Goal: Transaction & Acquisition: Purchase product/service

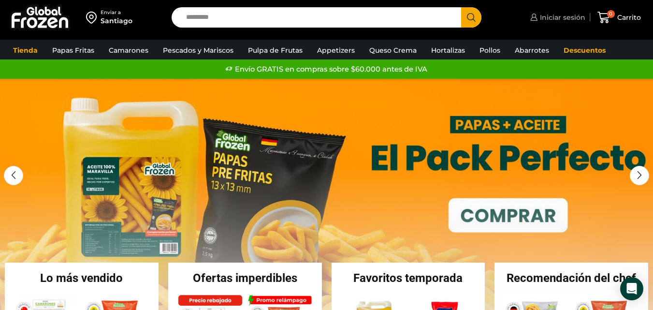
click at [551, 17] on span "Iniciar sesión" at bounding box center [561, 18] width 48 height 10
click at [551, 17] on div "Iniciar sesión Mi cuenta Login Register Iniciar sesión Por favor ingrese sus da…" at bounding box center [556, 17] width 57 height 19
click at [566, 18] on span "Iniciar sesión" at bounding box center [561, 18] width 48 height 10
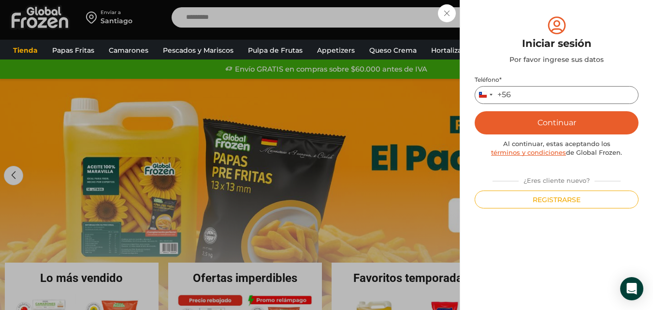
click at [521, 98] on input "Teléfono *" at bounding box center [556, 95] width 164 height 18
type input "*"
type input "*********"
click at [543, 128] on button "Continuar" at bounding box center [556, 122] width 164 height 23
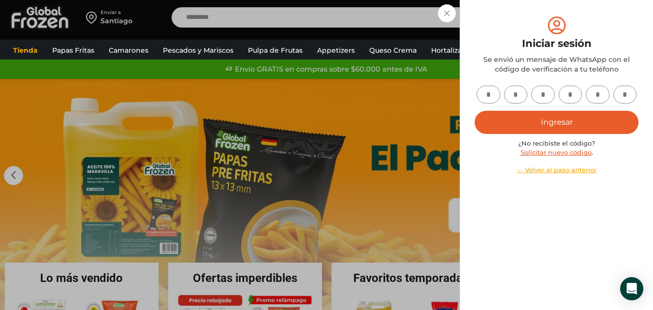
click at [494, 101] on input "text" at bounding box center [488, 95] width 24 height 18
type input "*"
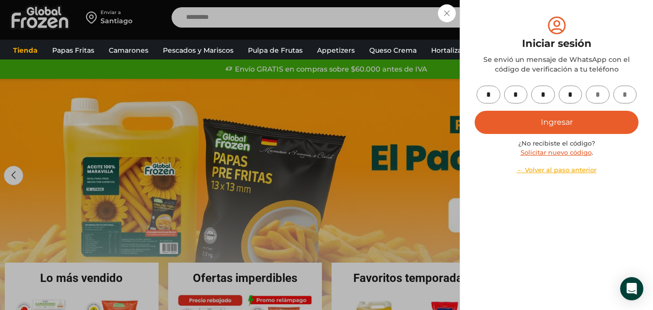
type input "*"
click at [515, 117] on button "Ingresar" at bounding box center [556, 122] width 164 height 23
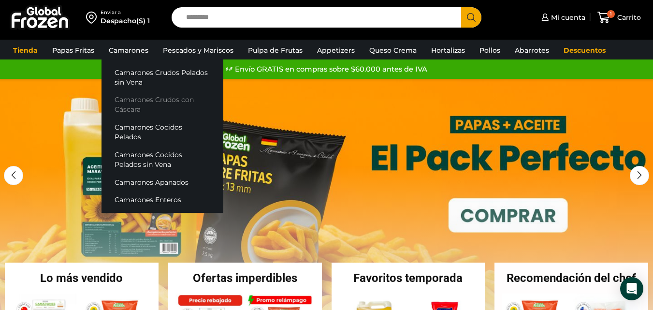
click at [137, 111] on link "Camarones Crudos con Cáscara" at bounding box center [162, 105] width 122 height 28
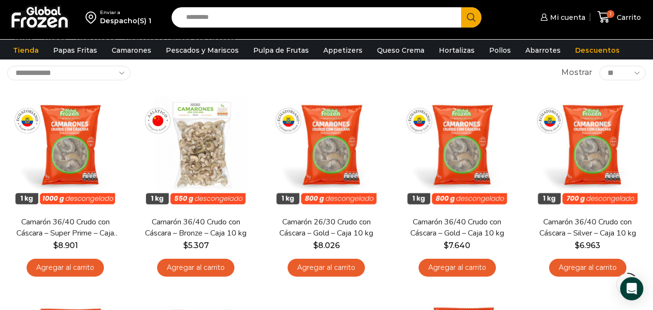
scroll to position [63, 0]
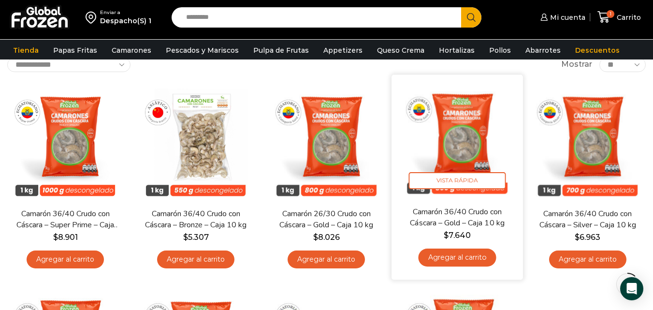
click at [482, 258] on link "Agregar al carrito" at bounding box center [457, 257] width 78 height 18
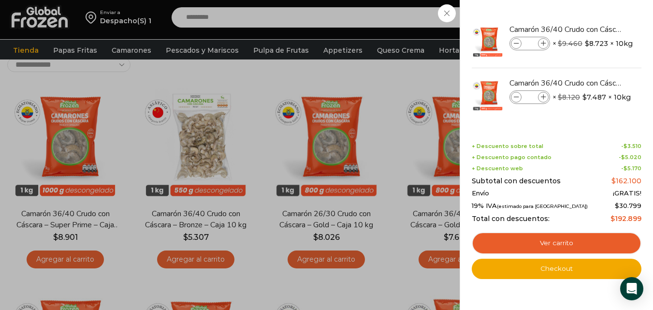
click at [595, 29] on div "2 Carrito 2 2 Shopping Cart *" at bounding box center [619, 17] width 48 height 23
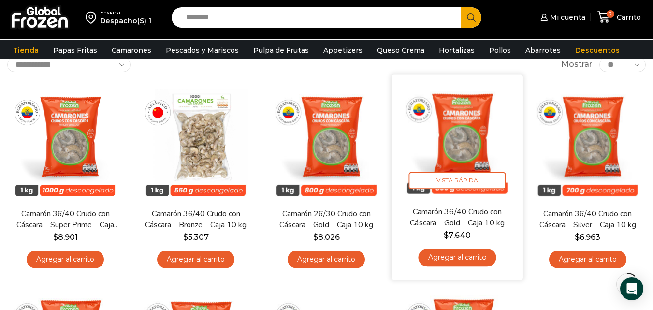
click at [443, 254] on link "Agregar al carrito" at bounding box center [457, 257] width 78 height 18
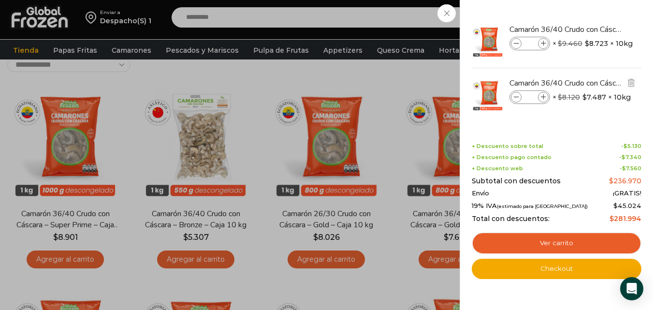
click at [514, 99] on icon at bounding box center [516, 97] width 5 height 5
type input "*"
click at [514, 99] on icon at bounding box center [516, 97] width 5 height 5
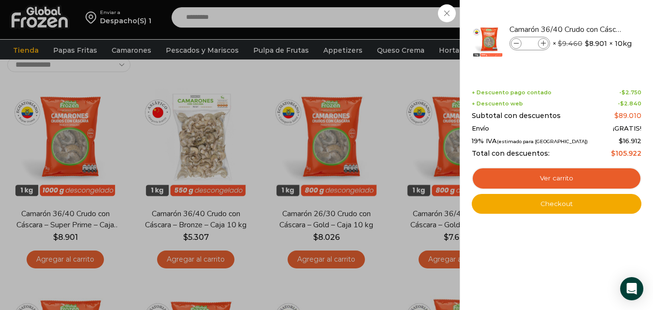
click at [595, 29] on div "1 Carrito 1 1 Shopping Cart *" at bounding box center [619, 17] width 48 height 23
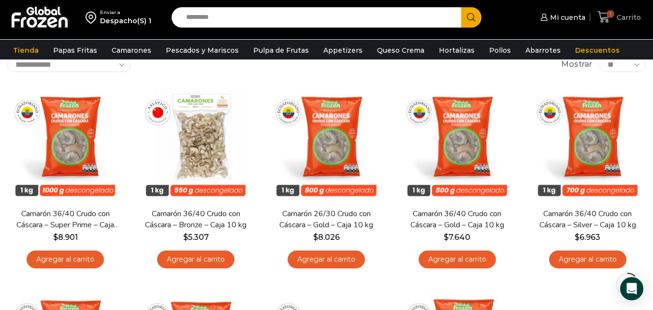
click at [623, 14] on span "Carrito" at bounding box center [627, 18] width 27 height 10
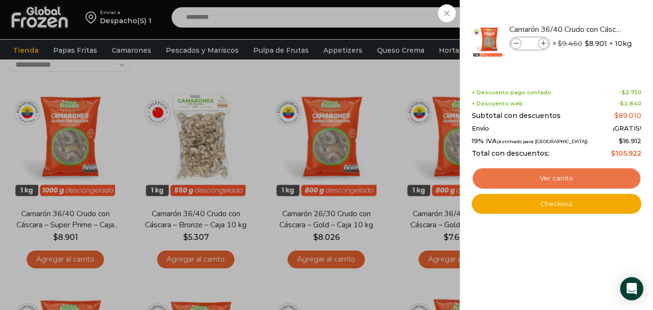
click at [524, 175] on link "Ver carrito" at bounding box center [557, 178] width 170 height 22
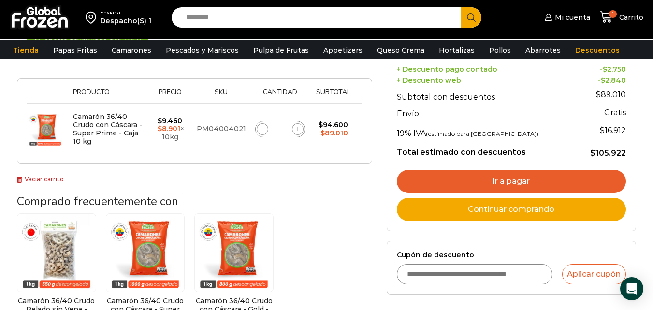
scroll to position [126, 0]
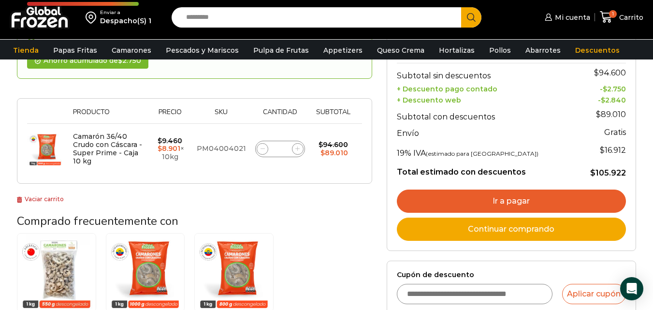
click at [545, 195] on link "Ir a pagar" at bounding box center [511, 200] width 229 height 23
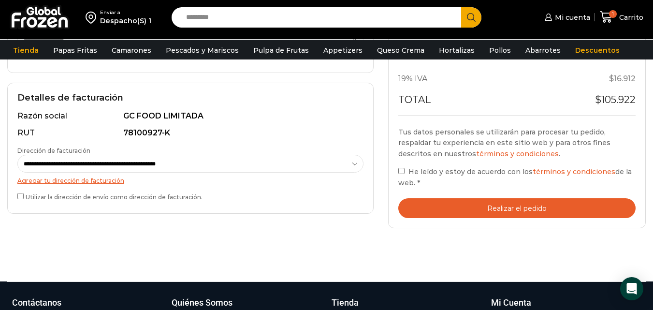
scroll to position [267, 0]
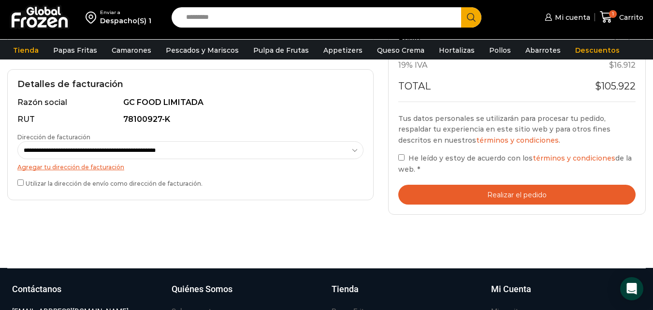
click at [405, 157] on label "He leído y estoy de acuerdo con los términos y condiciones de la web. *" at bounding box center [516, 163] width 237 height 22
click at [450, 194] on button "Realizar el pedido" at bounding box center [516, 195] width 237 height 20
